Goal: Navigation & Orientation: Find specific page/section

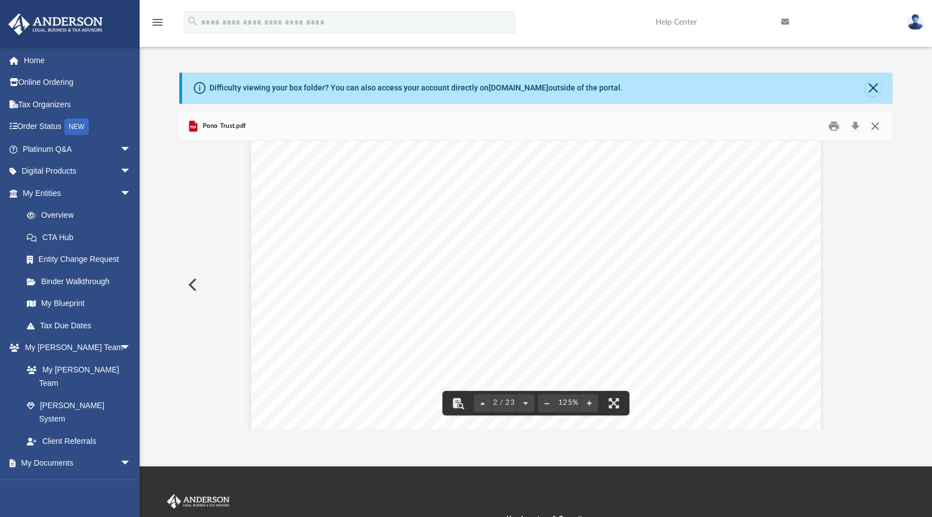
drag, startPoint x: 878, startPoint y: 126, endPoint x: 875, endPoint y: 121, distance: 6.2
click at [875, 123] on button "Close" at bounding box center [875, 125] width 20 height 17
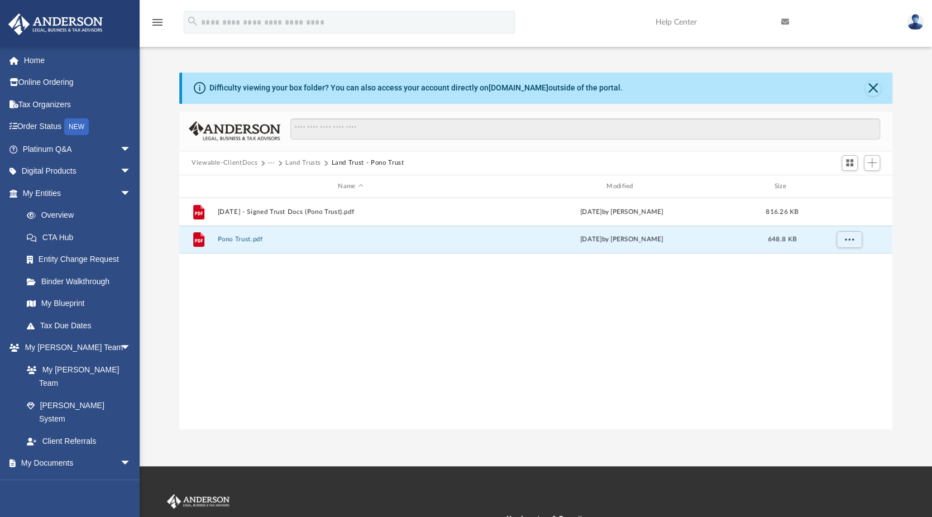
click at [229, 161] on button "Viewable-ClientDocs" at bounding box center [225, 163] width 66 height 10
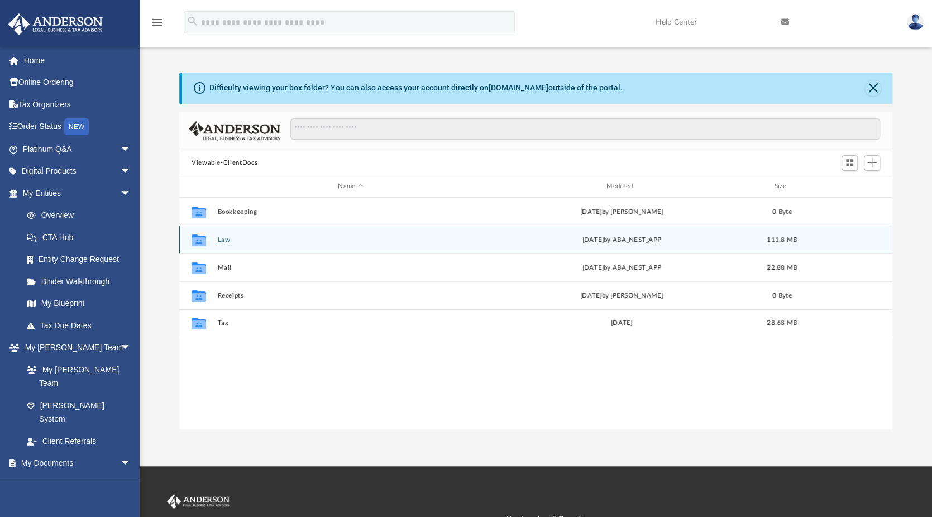
click at [211, 250] on div "Collaborated Folder Law [DATE] by ABA_NEST_APP 111.8 MB" at bounding box center [535, 240] width 713 height 28
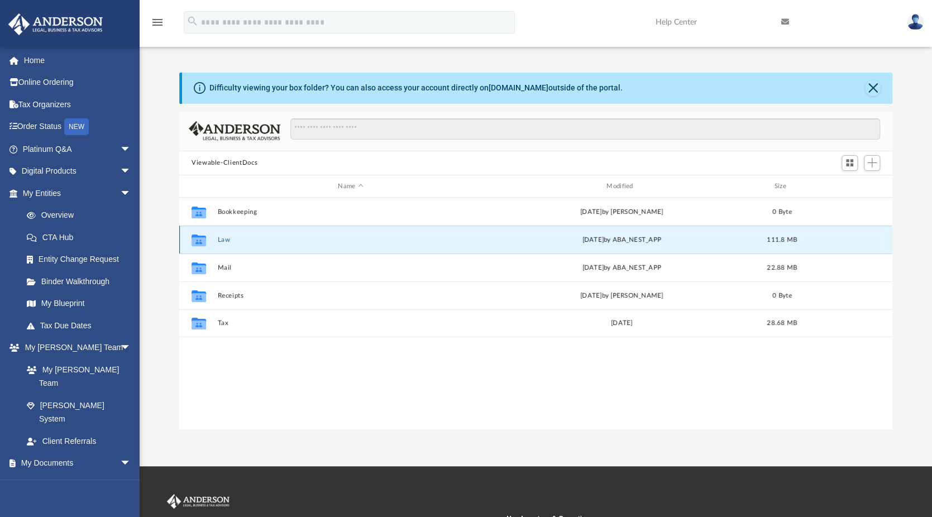
click at [213, 236] on div "Collaborated Folder Law [DATE] by ABA_NEST_APP 111.8 MB" at bounding box center [535, 240] width 713 height 28
drag, startPoint x: 213, startPoint y: 236, endPoint x: 224, endPoint y: 244, distance: 14.0
click at [224, 244] on div "Collaborated Folder Law [DATE] by ABA_NEST_APP 111.8 MB" at bounding box center [535, 240] width 713 height 28
click at [197, 240] on icon "grid" at bounding box center [199, 241] width 15 height 12
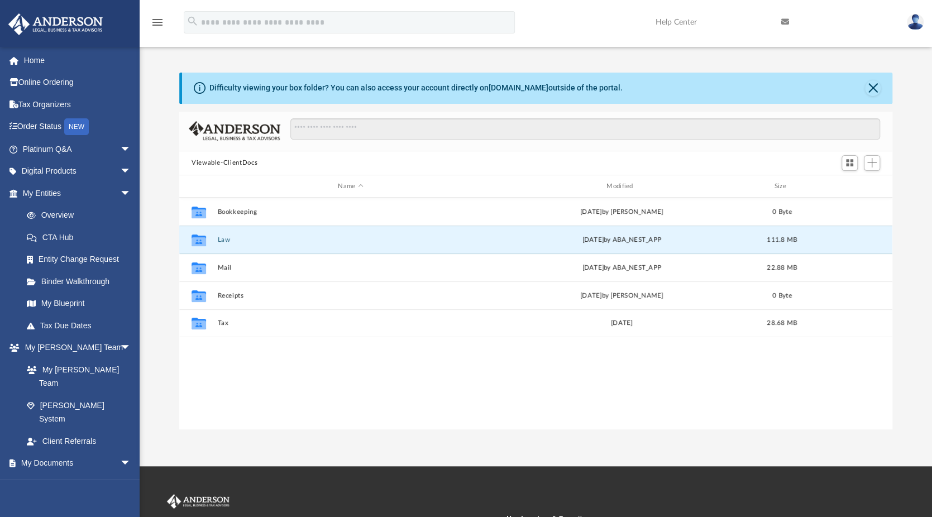
click at [221, 237] on button "Law" at bounding box center [350, 239] width 266 height 7
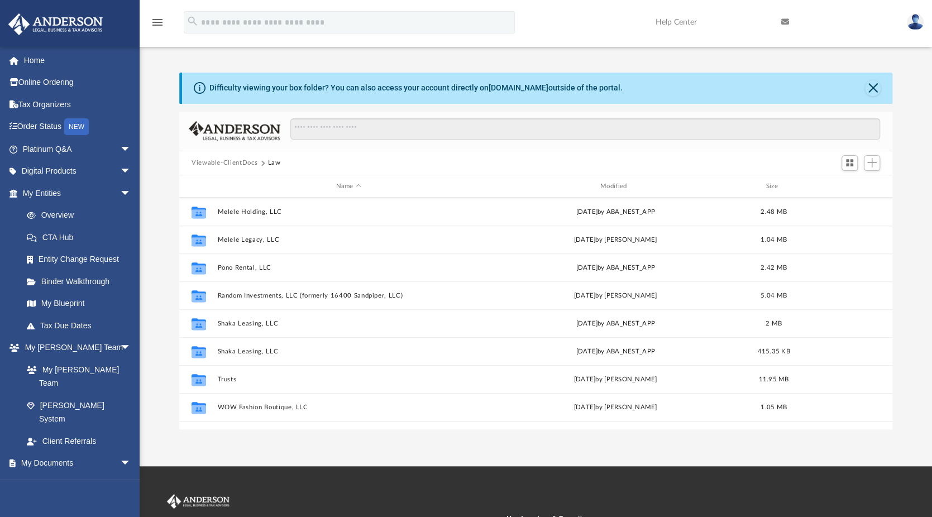
scroll to position [717, 0]
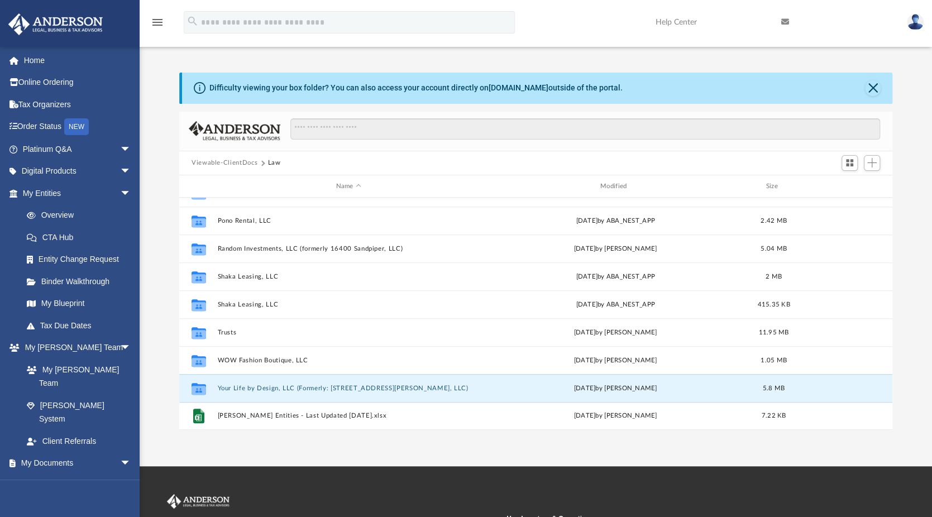
click at [289, 385] on button "Your Life by Design, LLC (Formerly: [STREET_ADDRESS][PERSON_NAME], LLC)" at bounding box center [348, 388] width 262 height 7
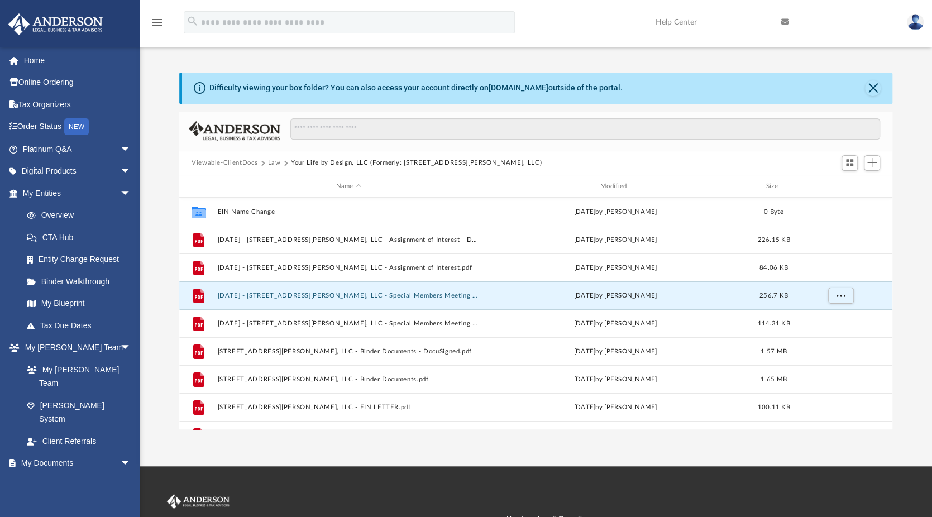
click at [358, 295] on button "[DATE] - [STREET_ADDRESS][PERSON_NAME], LLC - Special Members Meeting - DocuSig…" at bounding box center [348, 295] width 262 height 7
